Goal: Find contact information: Find contact information

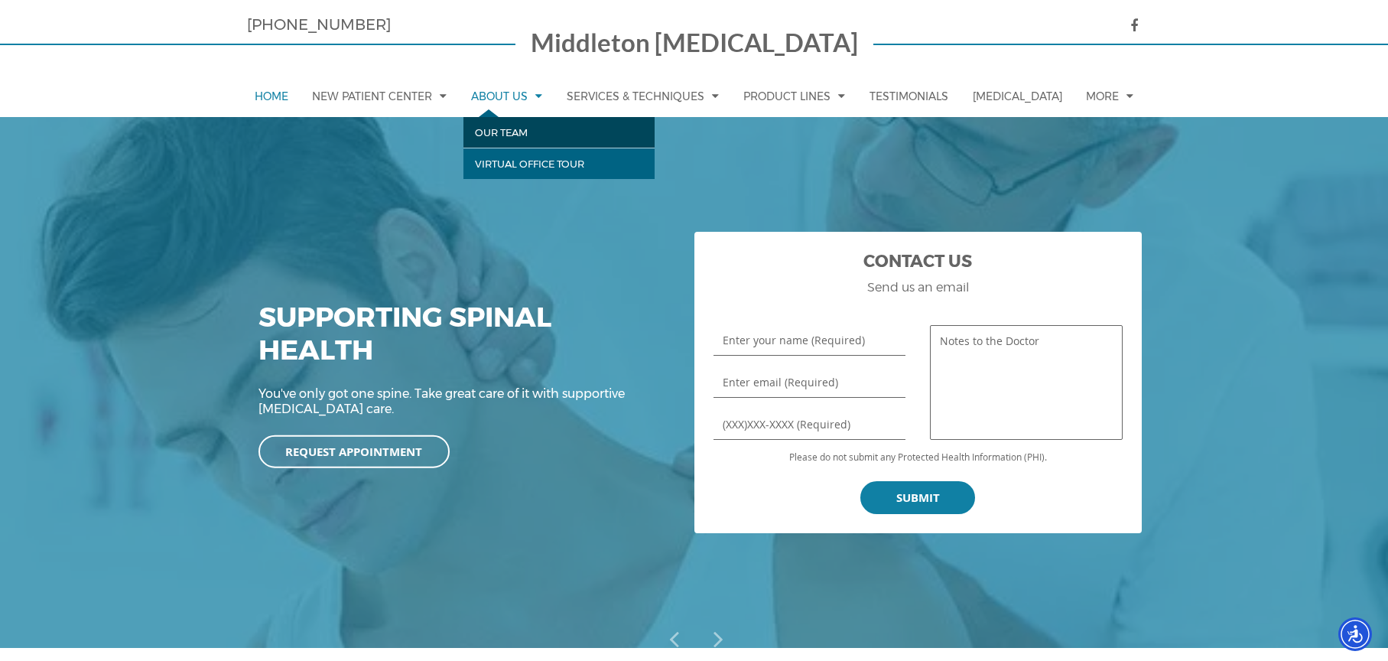
click at [516, 132] on link "Our Team" at bounding box center [559, 132] width 191 height 31
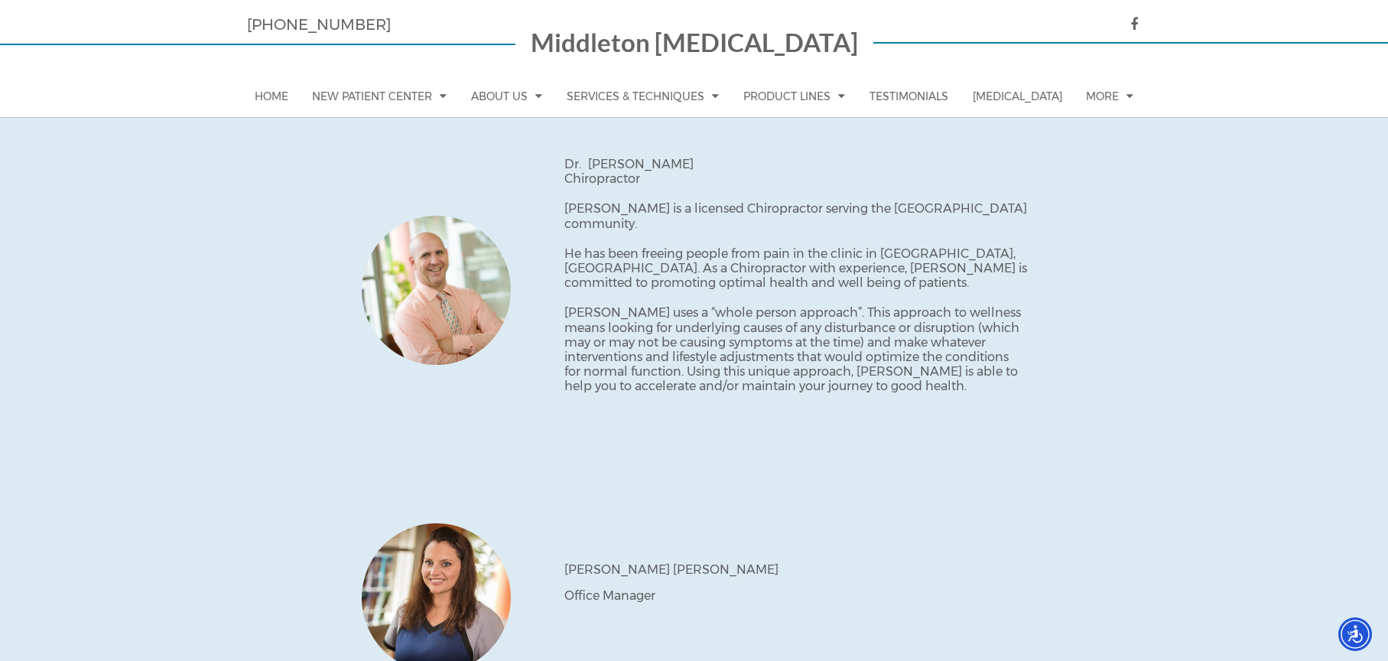
scroll to position [301, 0]
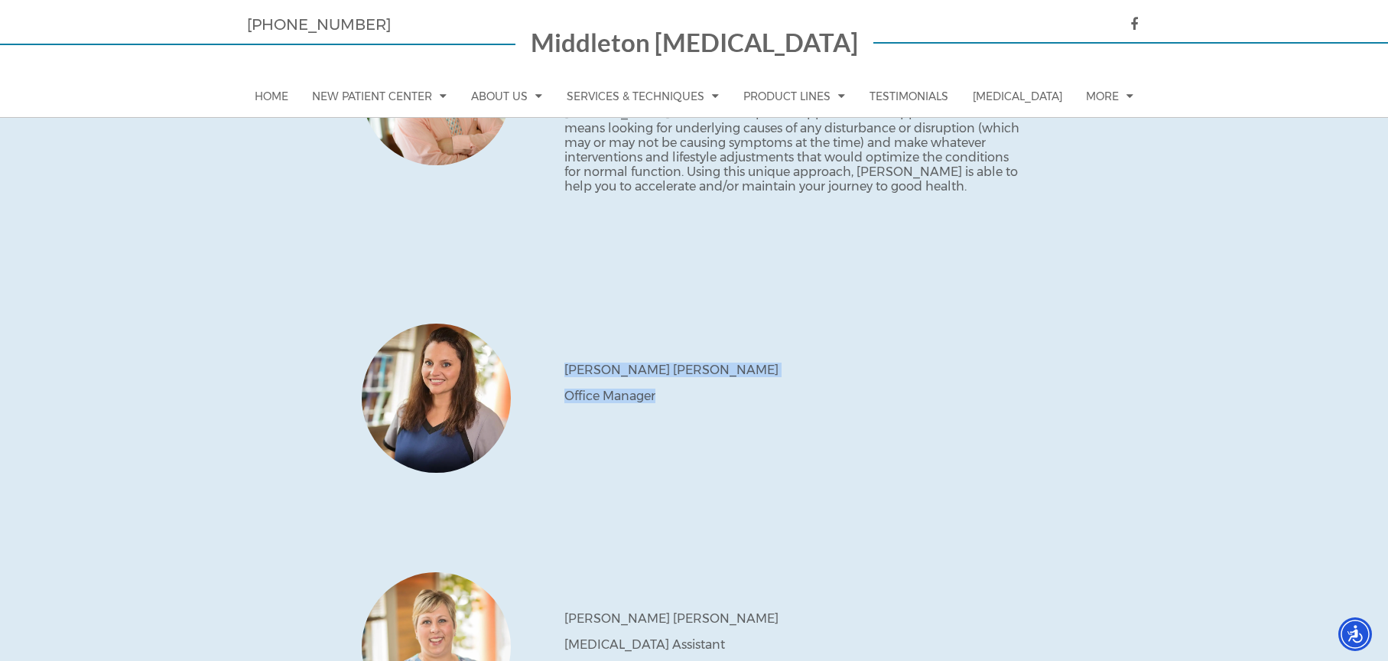
drag, startPoint x: 655, startPoint y: 389, endPoint x: 564, endPoint y: 365, distance: 94.3
click at [564, 365] on div "Rebecca Middleton Office Manager" at bounding box center [769, 398] width 516 height 71
copy div "Rebecca Middleton Office Manager"
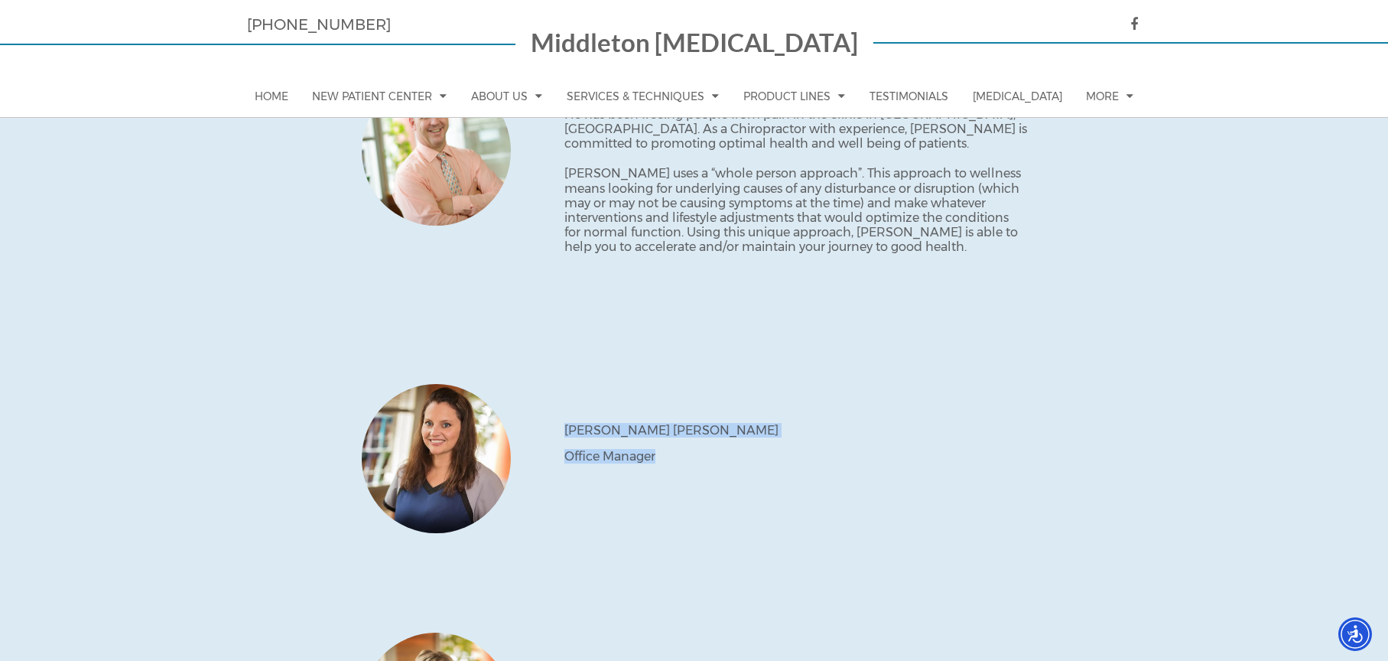
scroll to position [210, 0]
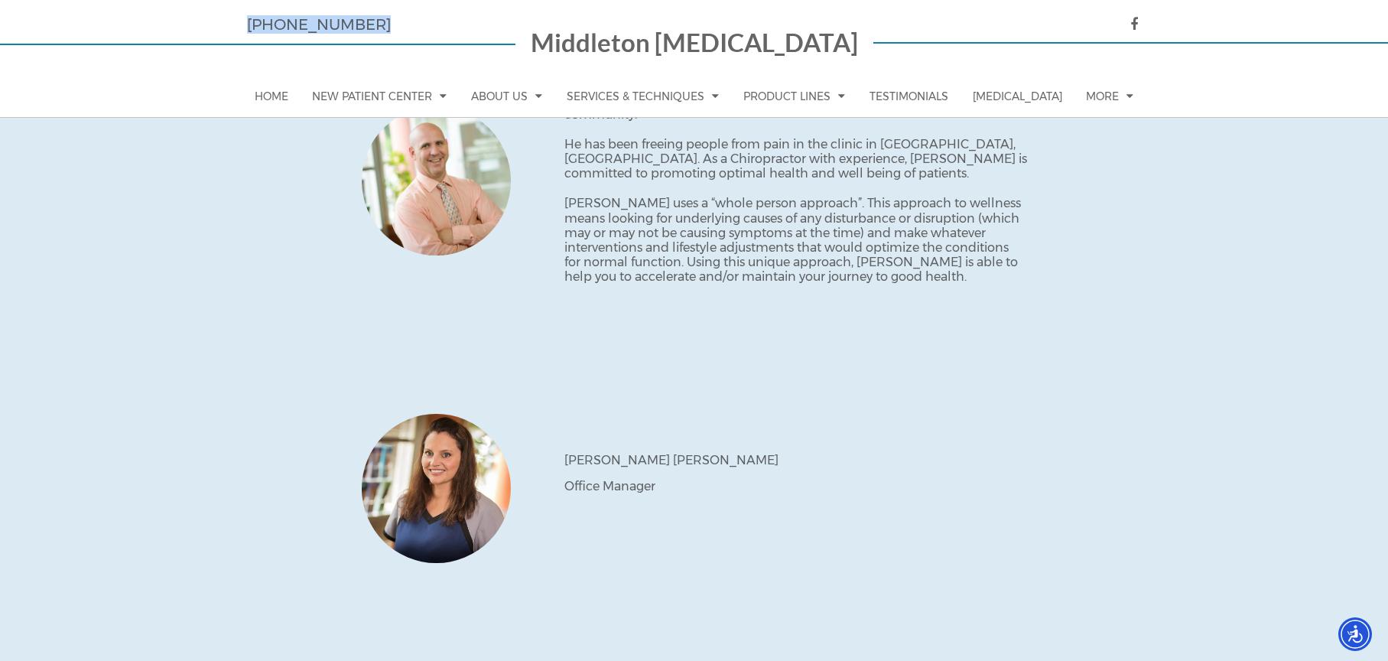
drag, startPoint x: 368, startPoint y: 22, endPoint x: 239, endPoint y: 22, distance: 129.3
click at [239, 22] on div "(814) 827-9970 Middleton Chiropractic Menu Home New Patient Center" at bounding box center [694, 59] width 1388 height 118
copy link "[PHONE_NUMBER]"
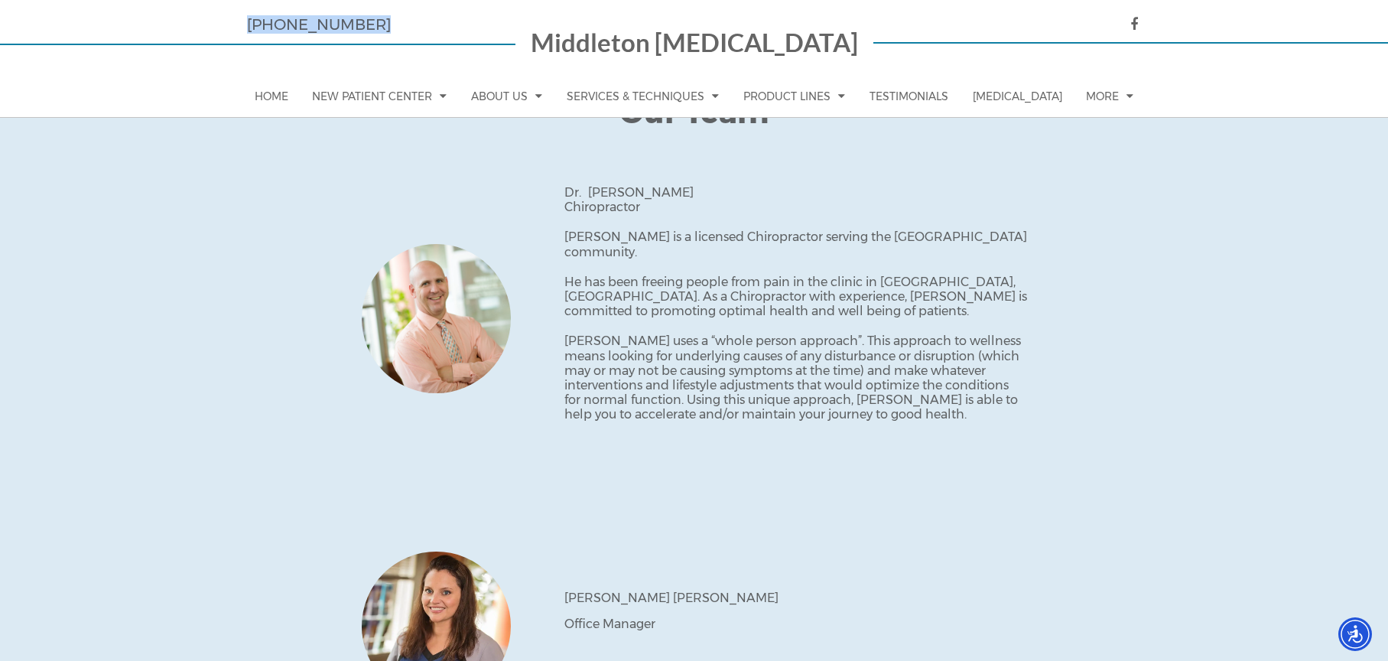
scroll to position [73, 0]
